Goal: Find contact information: Find contact information

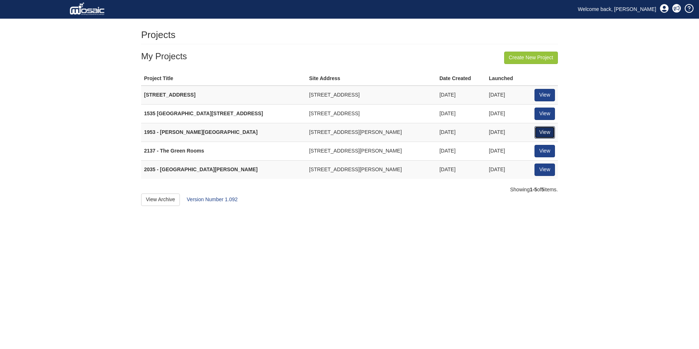
click at [541, 133] on link "View" at bounding box center [544, 132] width 20 height 12
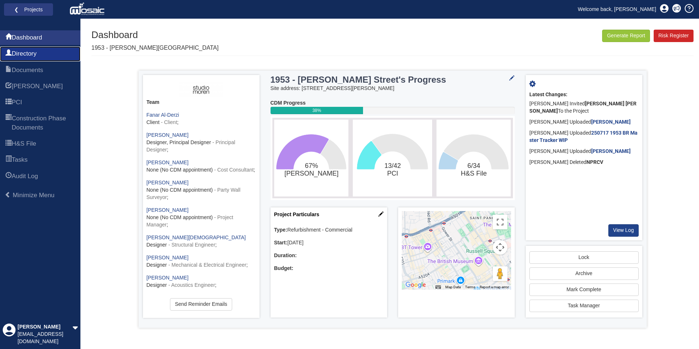
click at [30, 55] on span "Directory" at bounding box center [24, 53] width 25 height 9
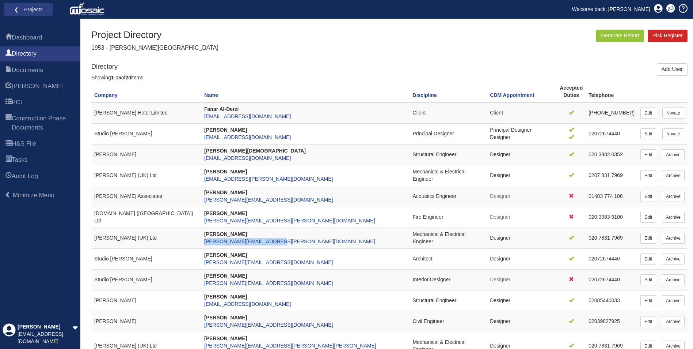
drag, startPoint x: 279, startPoint y: 242, endPoint x: 210, endPoint y: 242, distance: 69.4
click at [210, 242] on td "[PERSON_NAME] [PERSON_NAME][EMAIL_ADDRESS][PERSON_NAME][DOMAIN_NAME]" at bounding box center [305, 238] width 209 height 21
copy link "[PERSON_NAME][EMAIL_ADDRESS][PERSON_NAME][DOMAIN_NAME]"
click at [644, 8] on link "Welcome back, [PERSON_NAME]" at bounding box center [611, 9] width 89 height 11
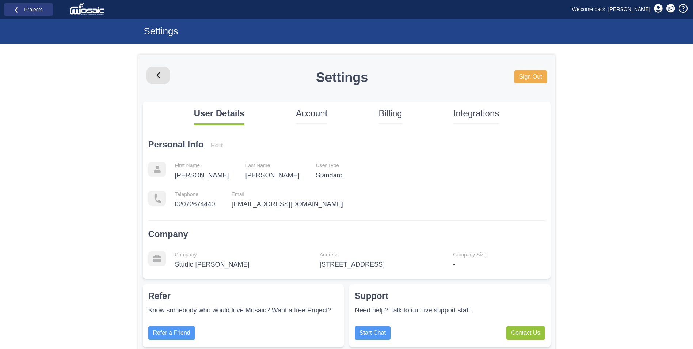
click at [513, 76] on div "Settings Sign Out" at bounding box center [346, 78] width 419 height 22
click at [521, 76] on link "Sign Out" at bounding box center [531, 77] width 32 height 14
